Goal: Task Accomplishment & Management: Use online tool/utility

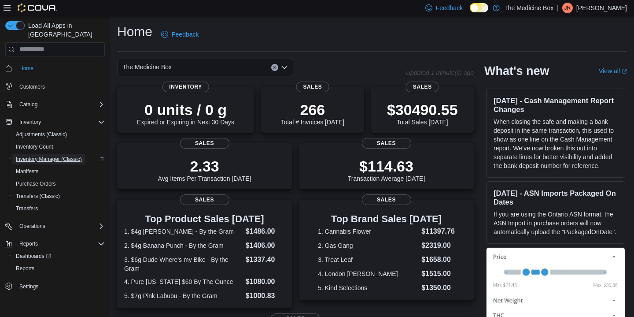
click at [37, 155] on span "Inventory Manager (Classic)" at bounding box center [49, 158] width 66 height 7
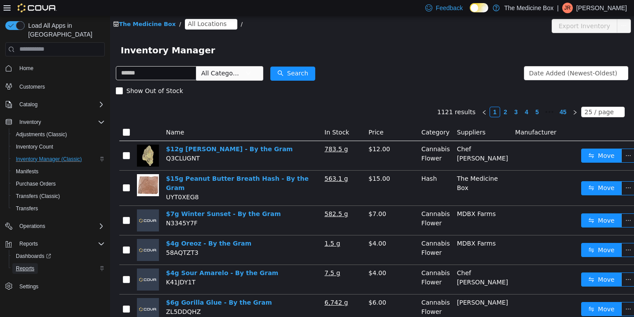
click at [21, 265] on span "Reports" at bounding box center [25, 268] width 18 height 7
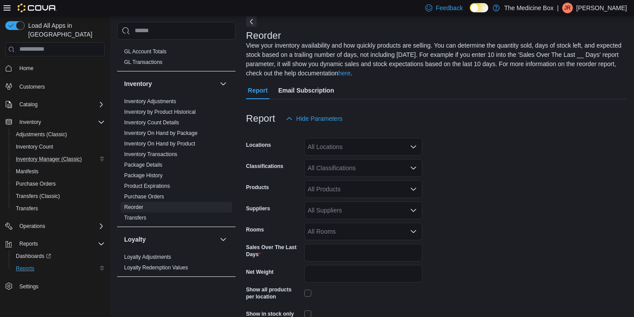
scroll to position [181, 0]
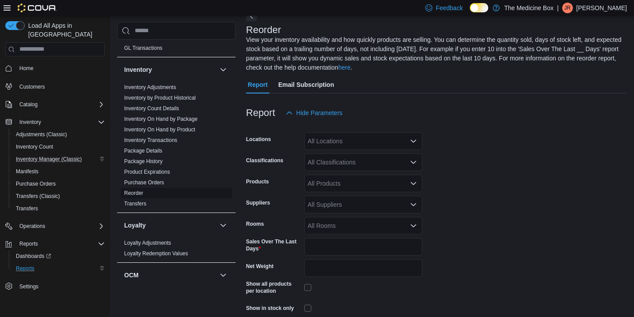
click at [154, 191] on span "Reorder" at bounding box center [176, 193] width 111 height 11
click at [331, 144] on div "All Locations" at bounding box center [363, 141] width 118 height 18
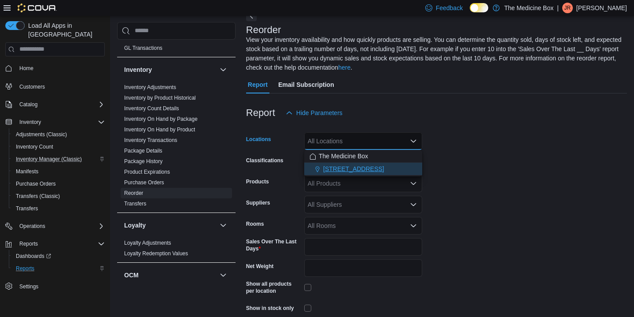
click at [331, 164] on span "[STREET_ADDRESS]" at bounding box center [353, 168] width 61 height 9
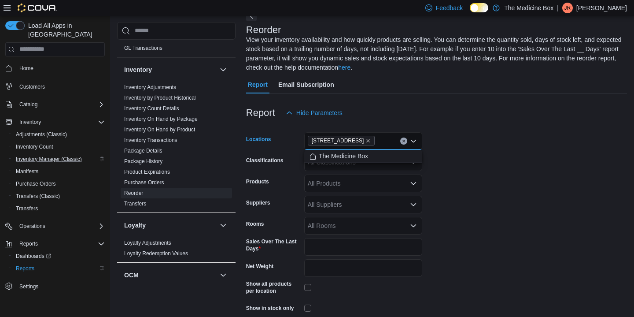
click at [332, 177] on div "All Products" at bounding box center [363, 183] width 118 height 18
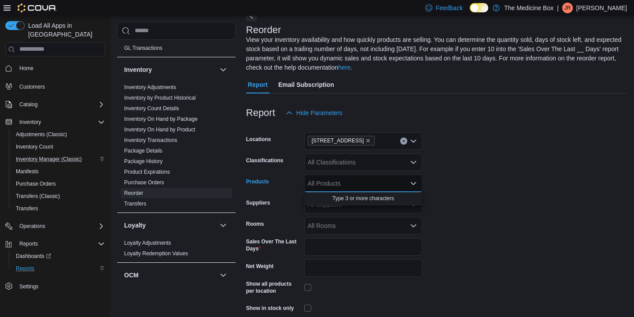
click at [348, 209] on div "All Suppliers" at bounding box center [363, 204] width 118 height 18
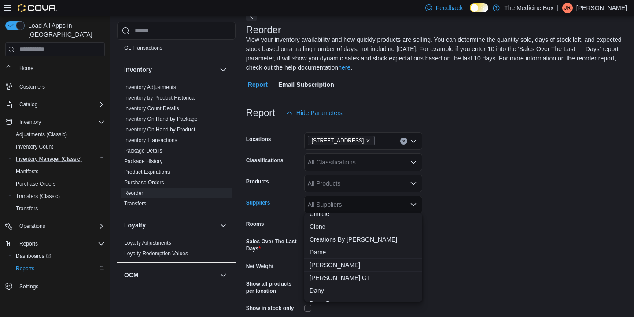
scroll to position [137, 0]
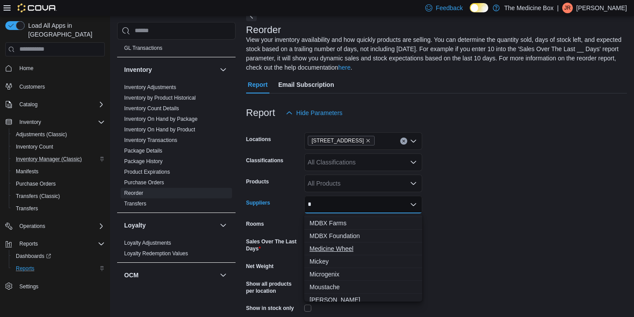
type input "*"
click at [332, 245] on span "Medicine Wheel" at bounding box center [362, 248] width 107 height 9
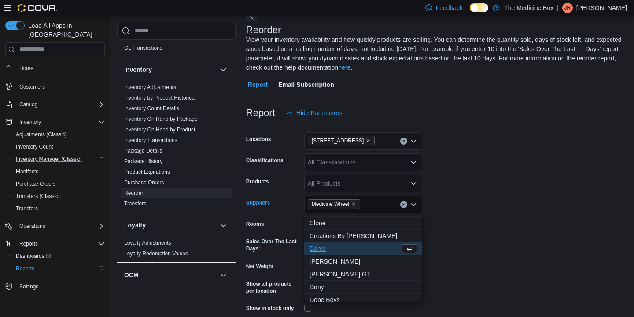
click at [456, 227] on form "Locations [STREET_ADDRESS] Classifications All Classifications Products All Pro…" at bounding box center [436, 229] width 381 height 217
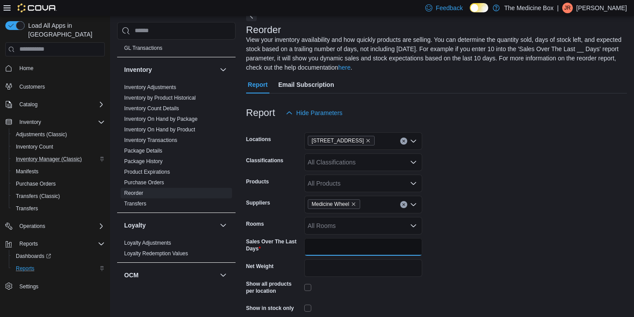
click at [378, 244] on input "*" at bounding box center [363, 247] width 118 height 18
type input "**"
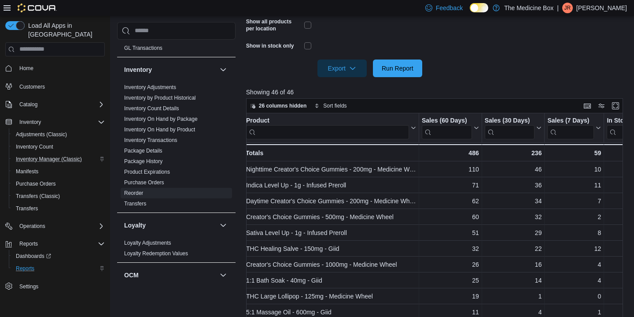
scroll to position [313, 0]
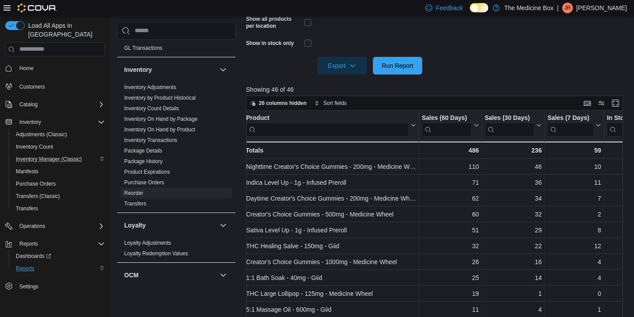
click at [7, 9] on icon at bounding box center [7, 7] width 7 height 7
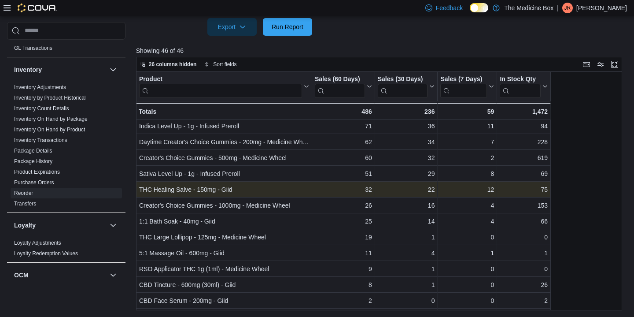
scroll to position [8, 0]
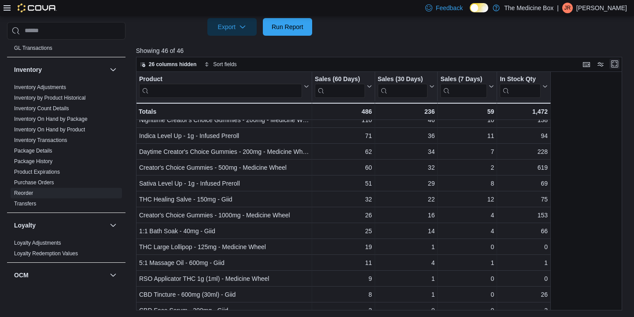
click at [617, 63] on button "Enter fullscreen" at bounding box center [614, 64] width 11 height 11
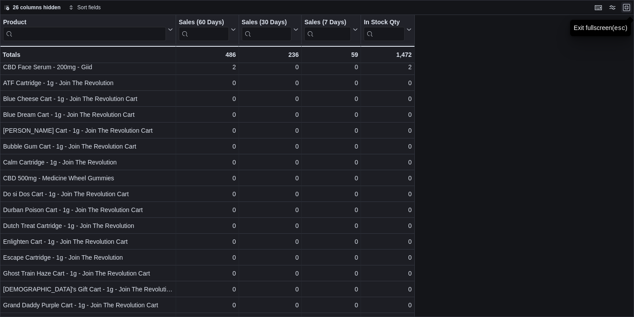
scroll to position [0, 0]
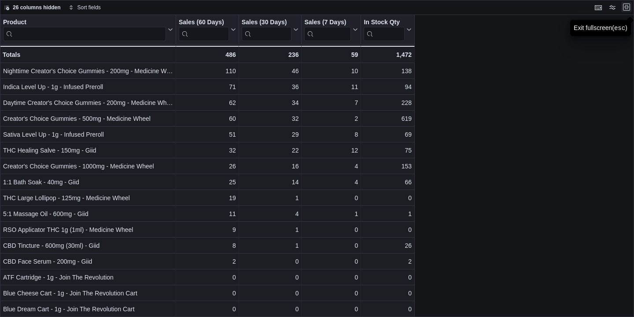
click at [629, 10] on button "Exit fullscreen" at bounding box center [626, 7] width 11 height 11
